Goal: Go to known website: Access a specific website the user already knows

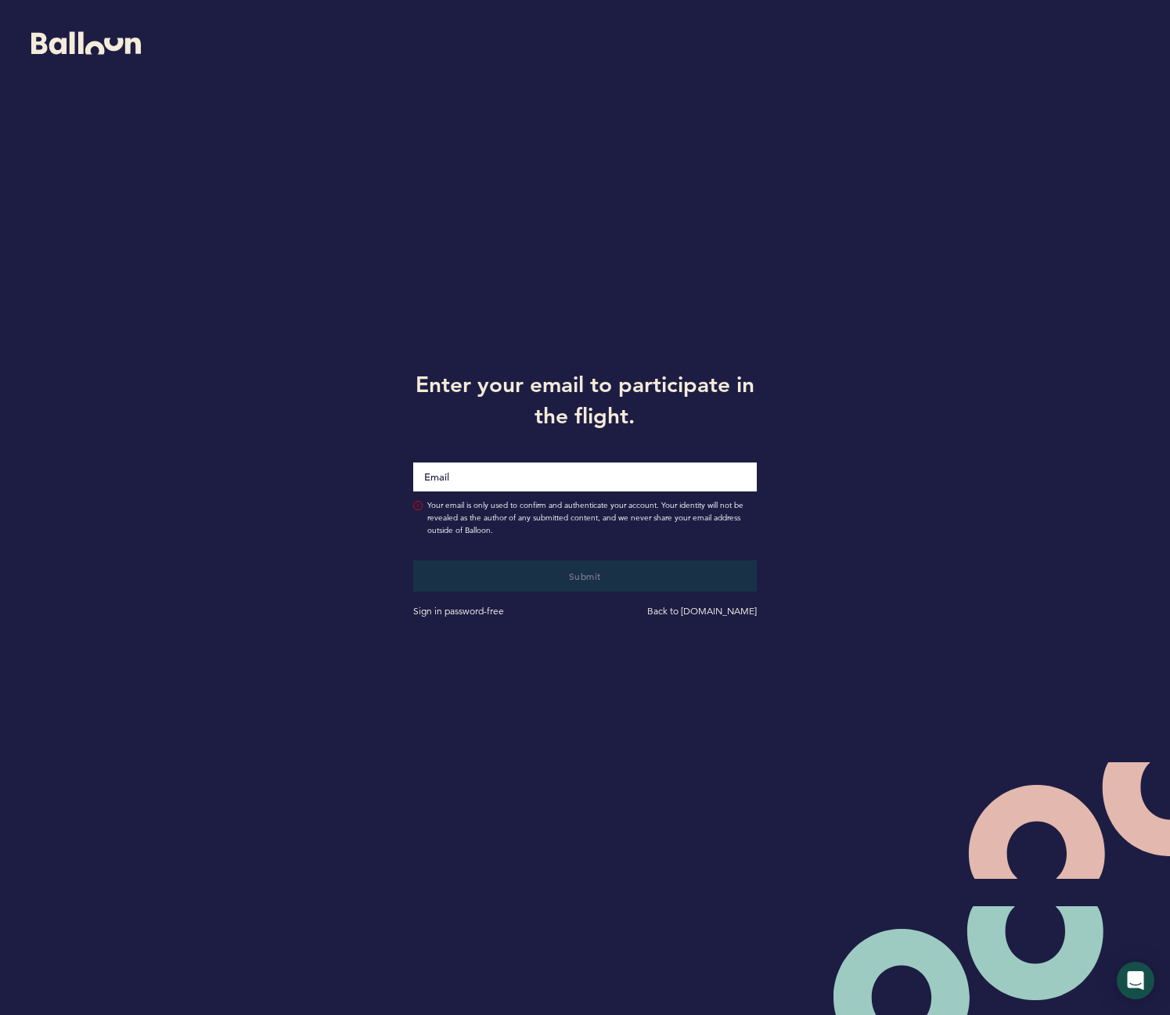
click at [0, 1014] on com-1password-button at bounding box center [0, 1015] width 0 height 0
click at [515, 483] on input "[EMAIL_ADDRESS][DOMAIN_NAME]" at bounding box center [584, 477] width 343 height 30
type input "[EMAIL_ADDRESS][DOMAIN_NAME]"
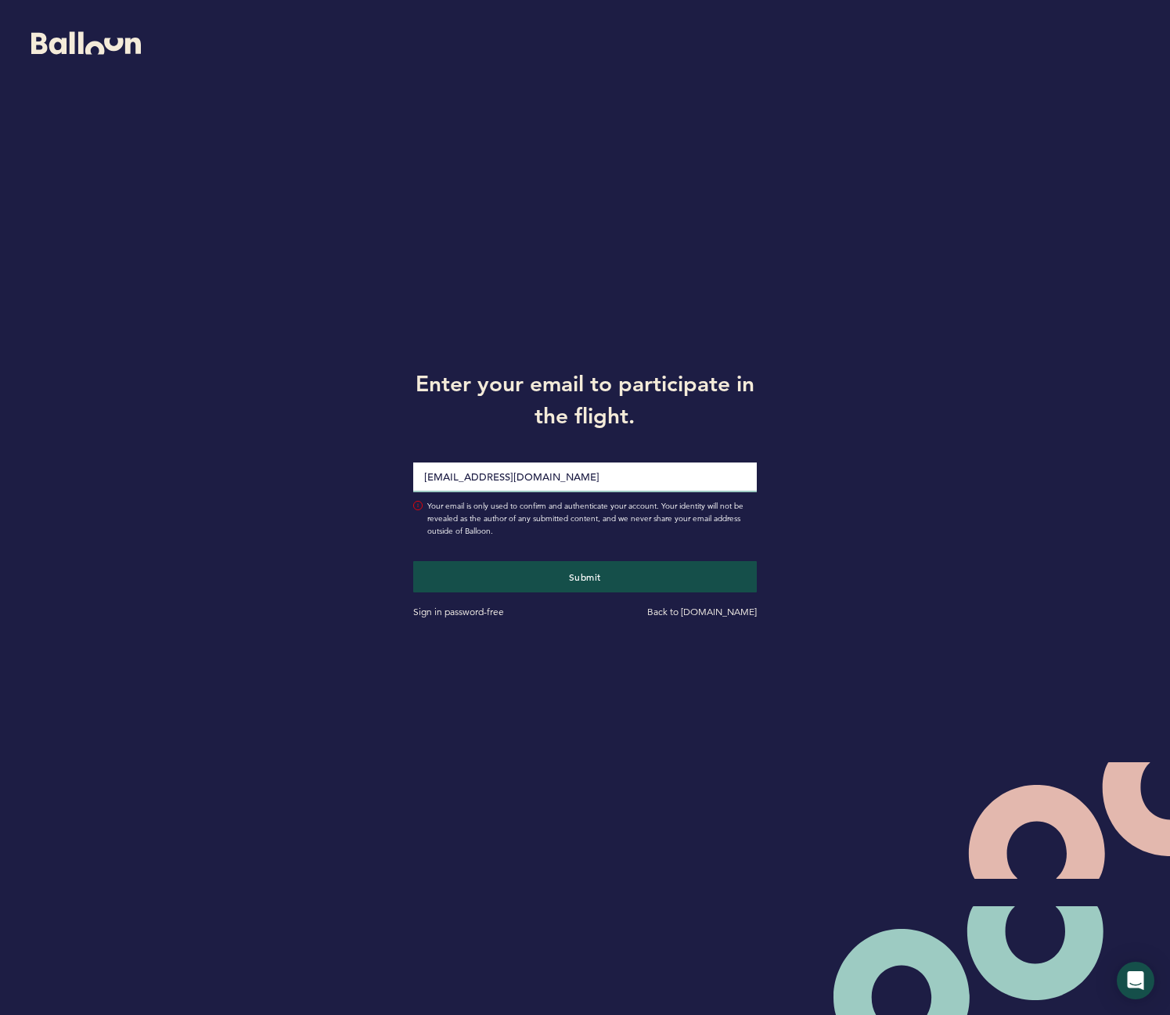
click at [413, 561] on button "Submit" at bounding box center [584, 576] width 343 height 31
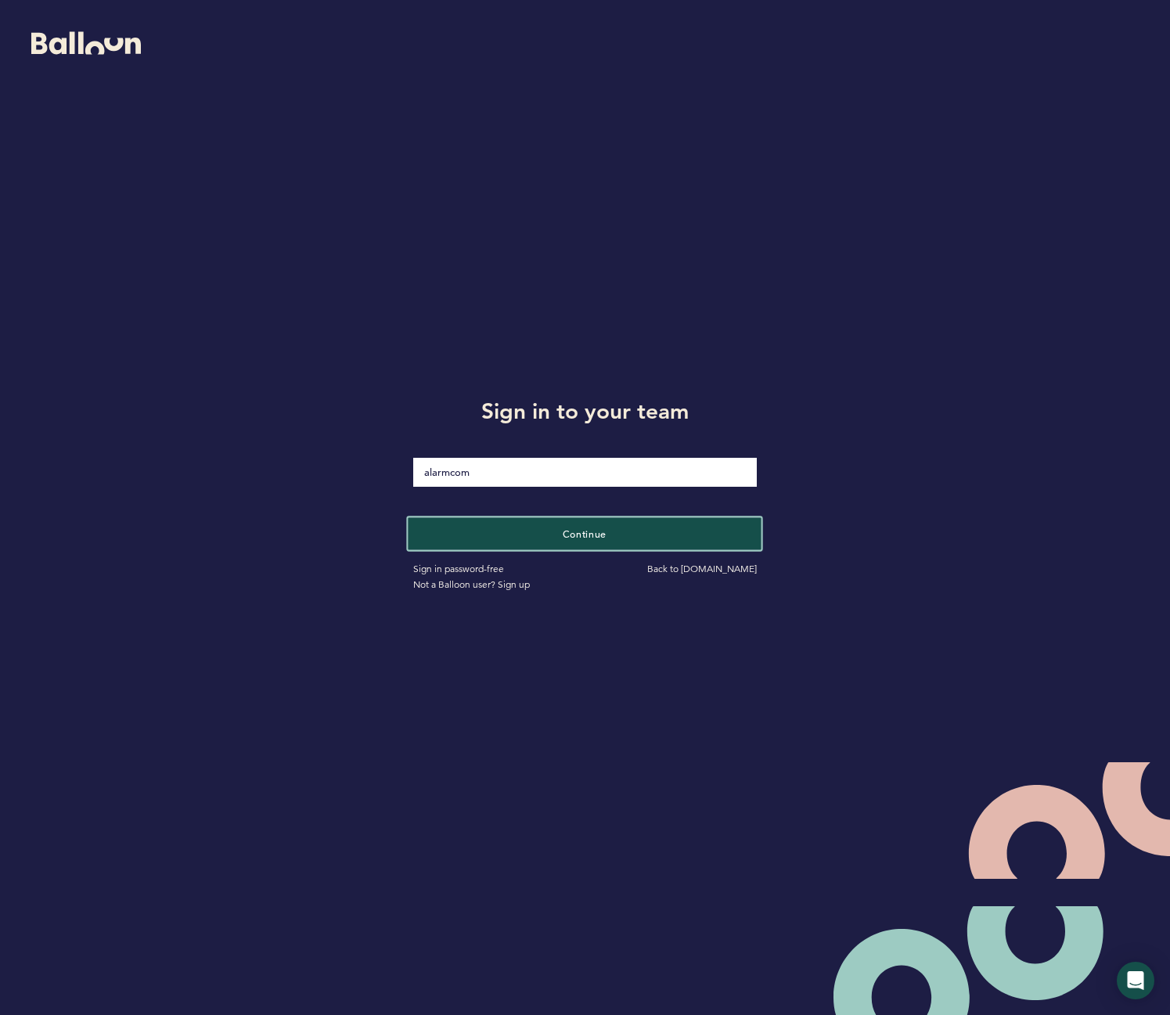
click at [609, 526] on button "Continue" at bounding box center [584, 533] width 353 height 32
